Goal: Information Seeking & Learning: Learn about a topic

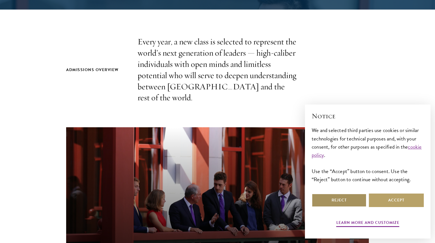
click at [332, 203] on button "Reject" at bounding box center [339, 199] width 55 height 13
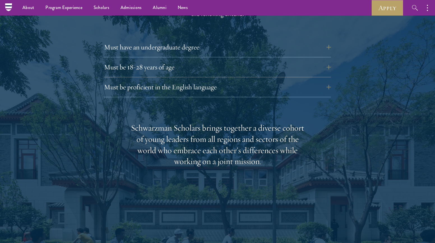
scroll to position [784, 0]
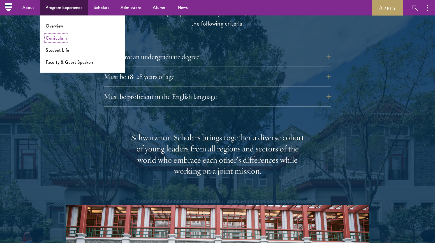
click at [63, 37] on link "Curriculum" at bounding box center [56, 38] width 21 height 6
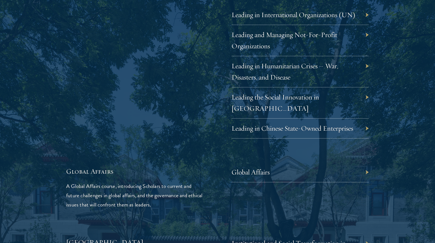
scroll to position [1193, 0]
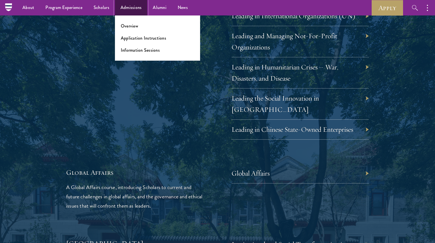
click at [135, 7] on link "Admissions" at bounding box center [131, 7] width 33 height 15
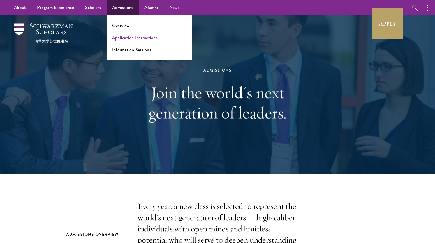
click at [134, 38] on link "Application Instructions" at bounding box center [134, 38] width 45 height 6
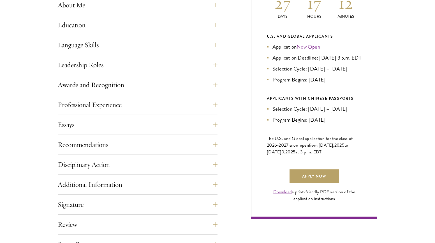
scroll to position [305, 0]
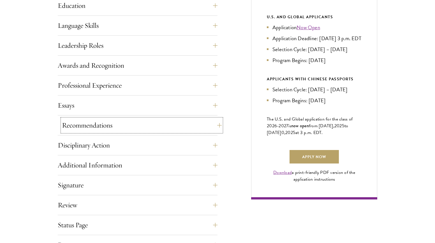
click at [89, 128] on button "Recommendations" at bounding box center [142, 124] width 160 height 13
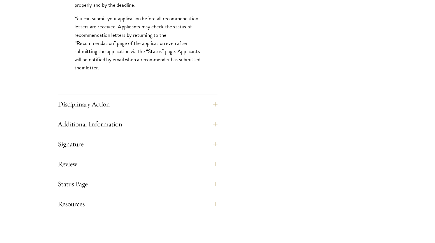
scroll to position [852, 0]
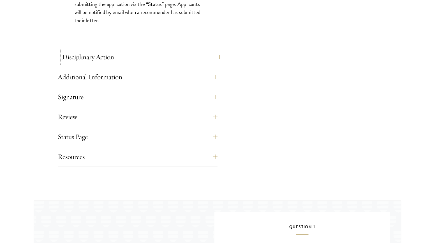
click at [150, 57] on button "Disciplinary Action" at bounding box center [142, 56] width 160 height 13
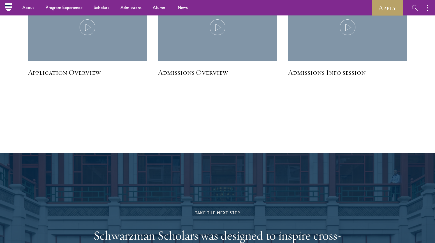
scroll to position [861, 0]
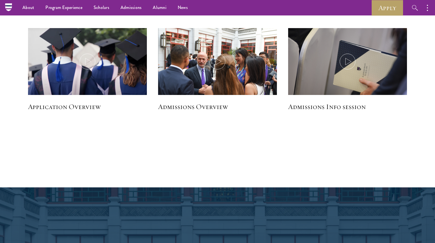
click at [211, 108] on h5 "Admissions Overview" at bounding box center [217, 107] width 119 height 10
click at [215, 108] on h5 "Admissions Overview" at bounding box center [217, 107] width 119 height 10
click at [307, 105] on h5 "Admissions Info session" at bounding box center [347, 107] width 119 height 10
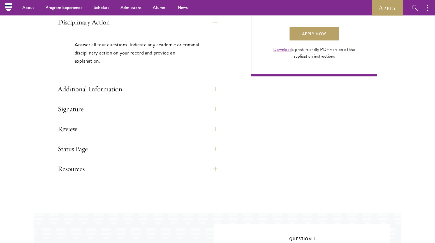
scroll to position [0, 0]
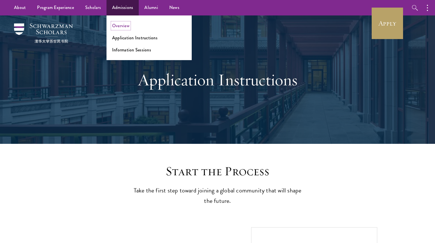
click at [122, 26] on link "Overview" at bounding box center [120, 25] width 17 height 6
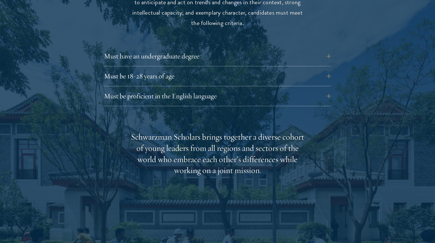
scroll to position [795, 0]
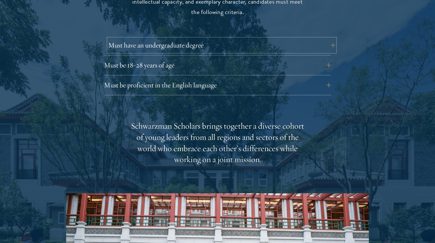
click at [246, 39] on button "Must have an undergraduate degree" at bounding box center [221, 44] width 227 height 13
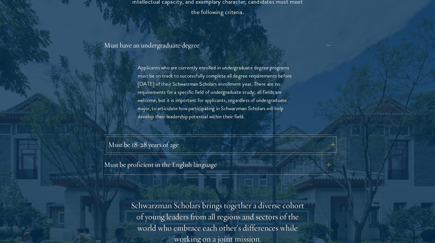
click at [175, 138] on button "Must be 18-28 years of age" at bounding box center [221, 144] width 227 height 13
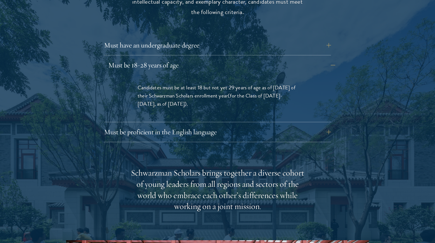
click at [175, 135] on div "Eligibility In addition to demonstrating extraordinary leadership skills, the a…" at bounding box center [217, 180] width 303 height 453
click at [185, 129] on div "Must be proficient in the English language Applicants must demonstrate strong E…" at bounding box center [217, 133] width 227 height 17
click at [198, 125] on button "Must be proficient in the English language" at bounding box center [221, 131] width 227 height 13
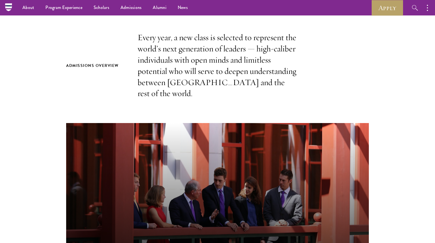
scroll to position [0, 0]
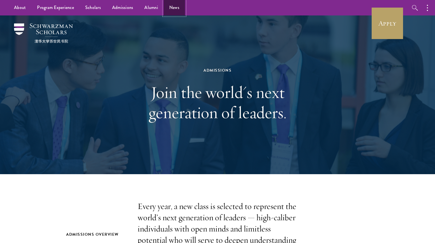
click at [178, 4] on link "News" at bounding box center [174, 7] width 21 height 15
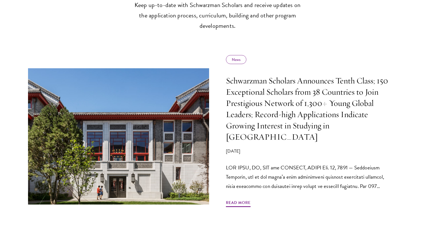
scroll to position [241, 0]
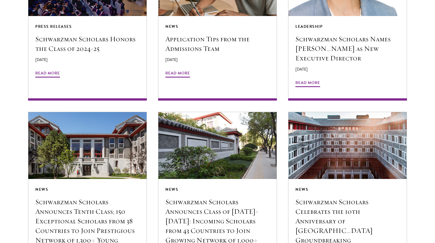
scroll to position [550, 0]
